Goal: Information Seeking & Learning: Find specific fact

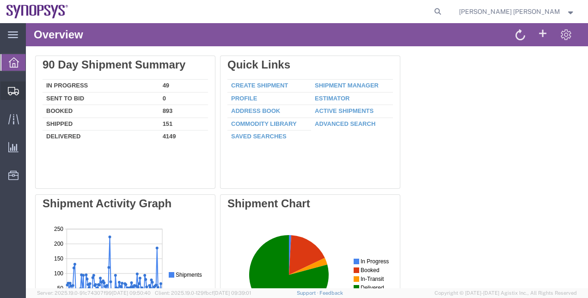
click at [0, 0] on span "Shipment Manager" at bounding box center [0, 0] width 0 height 0
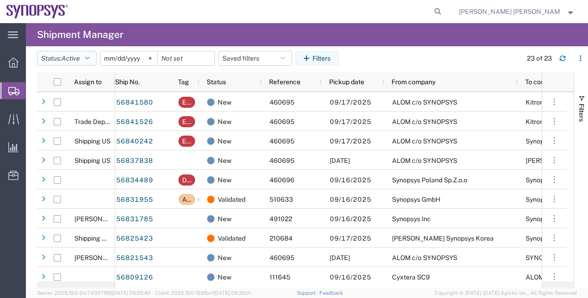
click at [90, 58] on icon "button" at bounding box center [87, 58] width 5 height 6
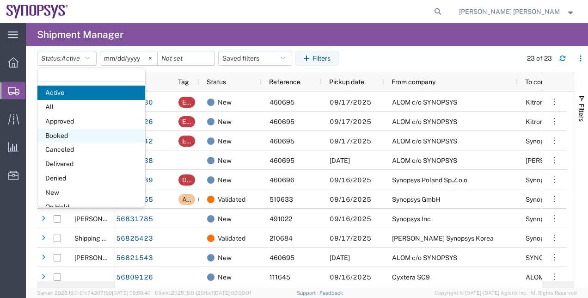
click at [80, 130] on span "Booked" at bounding box center [91, 136] width 108 height 14
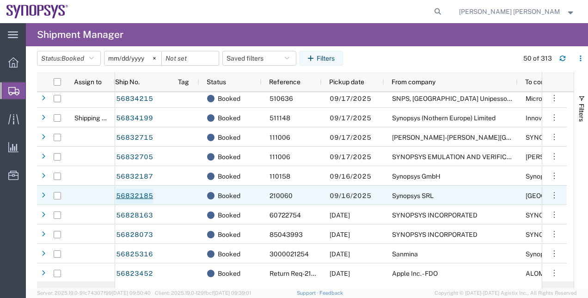
click at [144, 192] on link "56832185" at bounding box center [135, 196] width 38 height 15
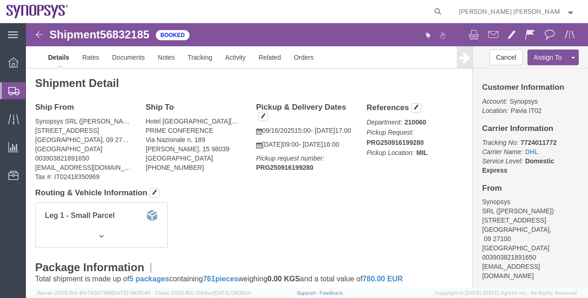
click div "Leg 1 - Small Parcel"
drag, startPoint x: 8, startPoint y: 106, endPoint x: 74, endPoint y: 104, distance: 66.1
click div "Ship From Synopsys SRL ([PERSON_NAME]) [STREET_ADDRESS] 003903821891650 [EMAIL_…"
copy address "[STREET_ADDRESS]"
drag, startPoint x: 36, startPoint y: 114, endPoint x: 61, endPoint y: 113, distance: 25.0
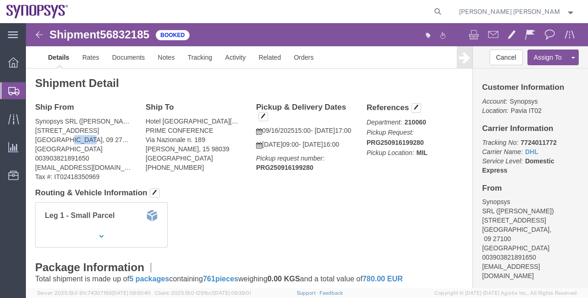
click address "Synopsys SRL ([PERSON_NAME]) [STREET_ADDRESS] 003903821891650 [EMAIL_ADDRESS][D…"
copy address "27100"
click h4 "Routing & Vehicle Information"
drag, startPoint x: 515, startPoint y: 235, endPoint x: 447, endPoint y: 234, distance: 68.4
click div "Customer Information Account: Synopsys Location: [GEOGRAPHIC_DATA] IT02 Carrier…"
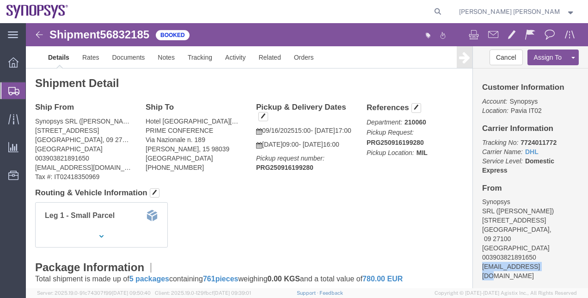
copy address "[EMAIL_ADDRESS][DOMAIN_NAME]"
drag, startPoint x: 505, startPoint y: 222, endPoint x: 463, endPoint y: 225, distance: 42.6
click address "Synopsys SRL ([PERSON_NAME]) [STREET_ADDRESS] 003903821891650 [EMAIL_ADDRESS][D…"
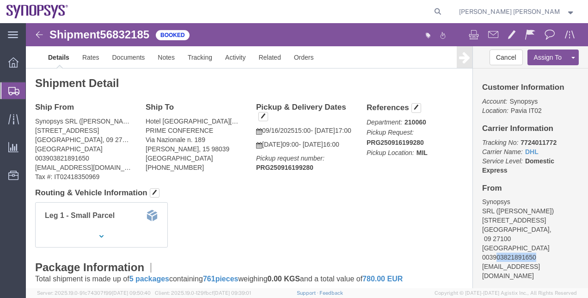
drag, startPoint x: 466, startPoint y: 225, endPoint x: 506, endPoint y: 226, distance: 40.2
click address "Synopsys SRL ([PERSON_NAME]) [STREET_ADDRESS] 003903821891650 [EMAIL_ADDRESS][D…"
copy address "03821891650"
click h4 "Routing & Vehicle Information"
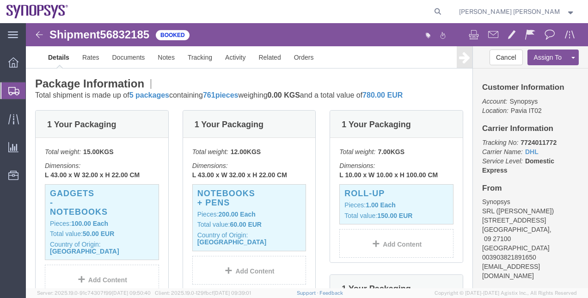
scroll to position [166, 0]
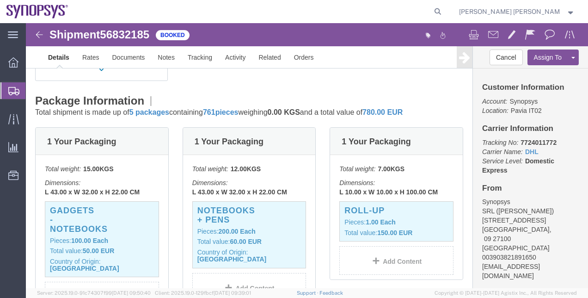
click div "Shipment Detail Ship From Synopsys SRL ([PERSON_NAME]) [STREET_ADDRESS] 0039038…"
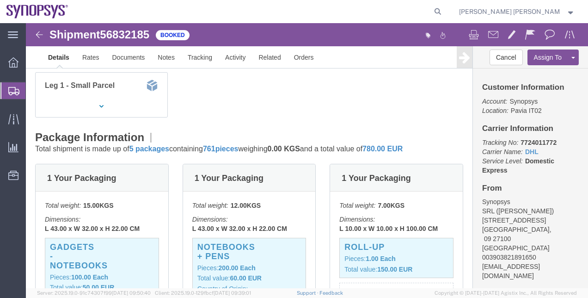
scroll to position [129, 0]
click div "Leg 1 - Small Parcel"
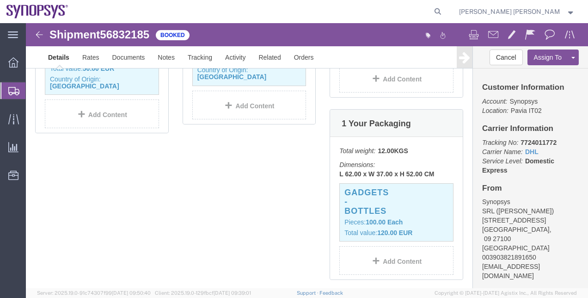
scroll to position [370, 0]
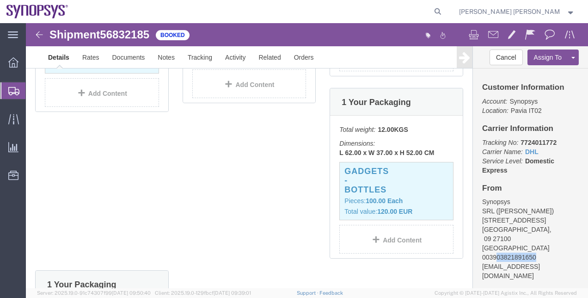
drag, startPoint x: 508, startPoint y: 222, endPoint x: 464, endPoint y: 224, distance: 44.0
click address "Synopsys SRL ([PERSON_NAME]) [STREET_ADDRESS] 003903821891650 [EMAIL_ADDRESS][D…"
copy address "03821891650"
click div "1 Your Packaging Total weight: 15.00 KGS Dimensions: L 43.00 x W 32.00 x H 22.0…"
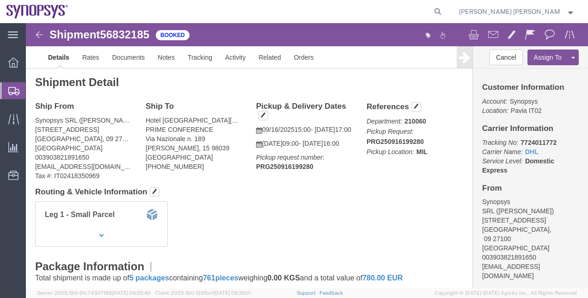
scroll to position [0, 0]
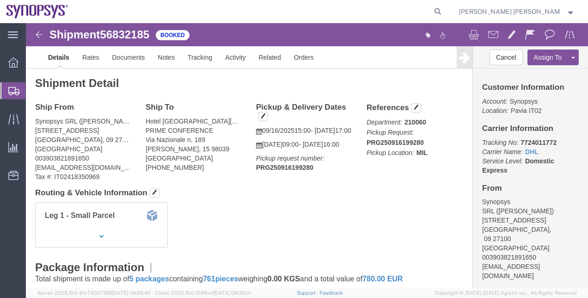
click address "Synopsys SRL ([PERSON_NAME]) [STREET_ADDRESS] 003903821891650 [EMAIL_ADDRESS][D…"
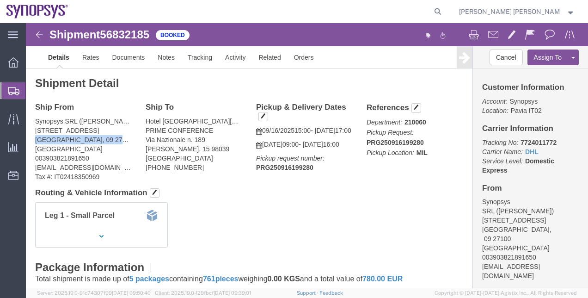
click address "Synopsys SRL ([PERSON_NAME]) [STREET_ADDRESS] 003903821891650 [EMAIL_ADDRESS][D…"
drag, startPoint x: 58, startPoint y: 117, endPoint x: 37, endPoint y: 117, distance: 21.7
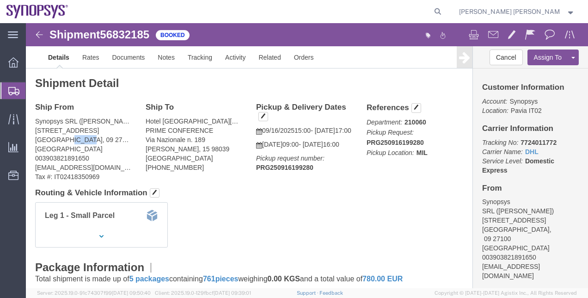
click address "Synopsys SRL ([PERSON_NAME]) [STREET_ADDRESS] 003903821891650 [EMAIL_ADDRESS][D…"
copy address "27100"
click at [0, 0] on span "Shipment Manager" at bounding box center [0, 0] width 0 height 0
